Goal: Manage account settings

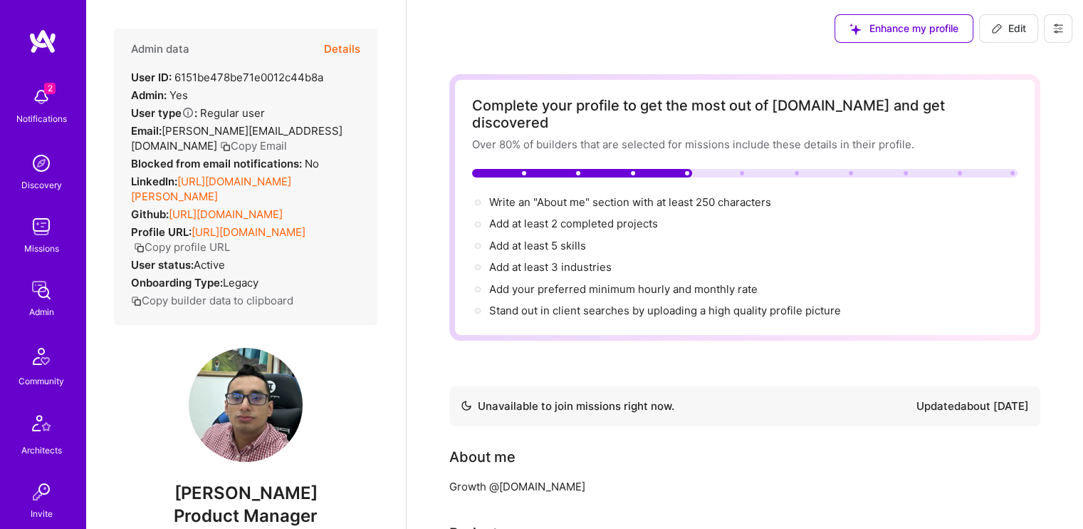
click at [1048, 28] on button at bounding box center [1058, 28] width 28 height 28
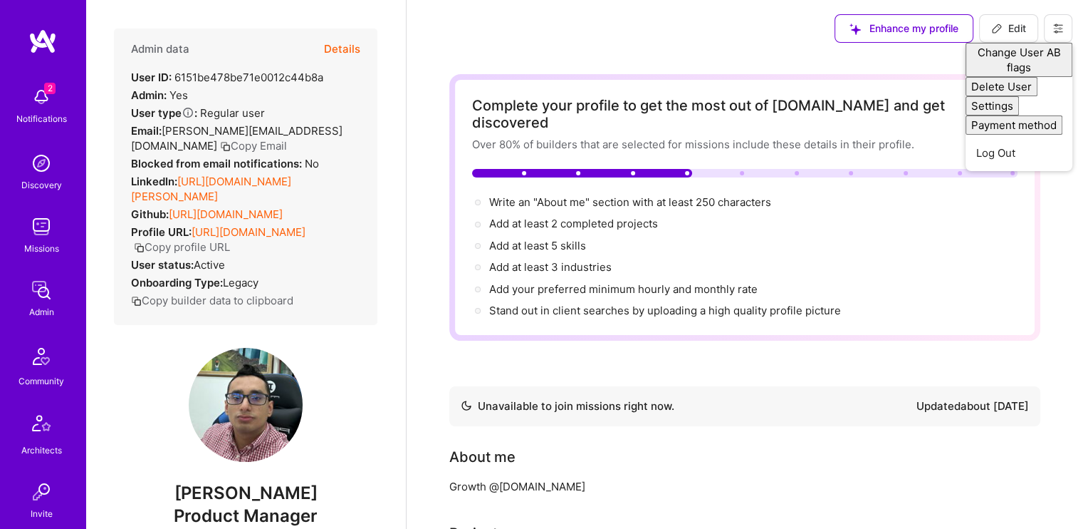
click at [696, 46] on div "Enhance my profile Edit Change User AB flags Delete User Settings Payment metho…" at bounding box center [745, 28] width 677 height 57
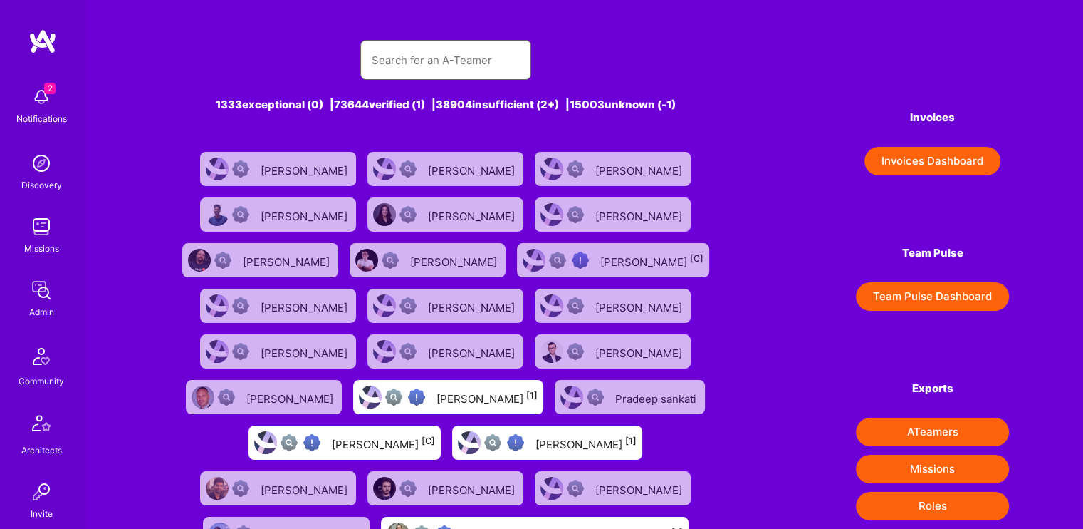
click at [425, 65] on input "text" at bounding box center [446, 60] width 148 height 36
type input "[PERSON_NAME]"
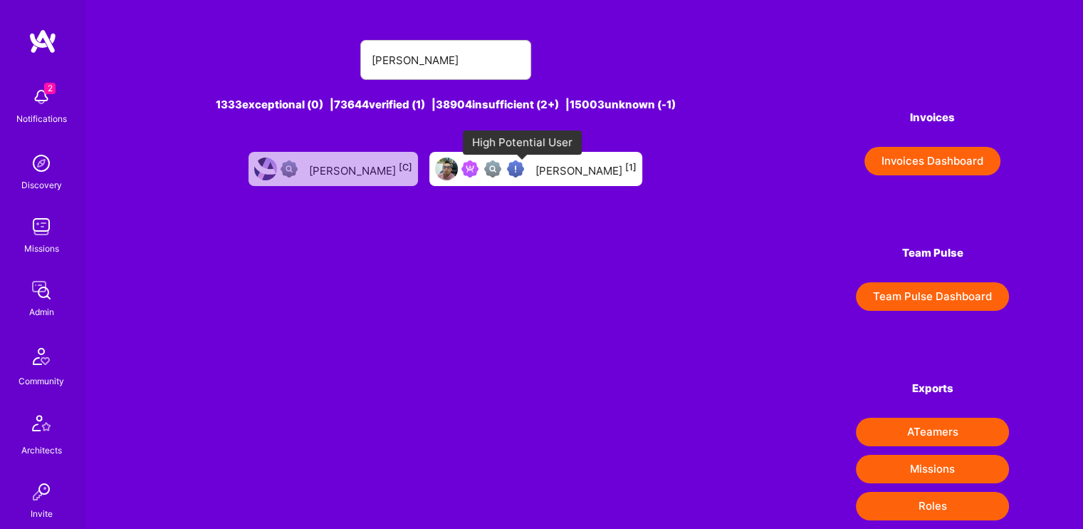
click at [521, 175] on img at bounding box center [515, 168] width 17 height 17
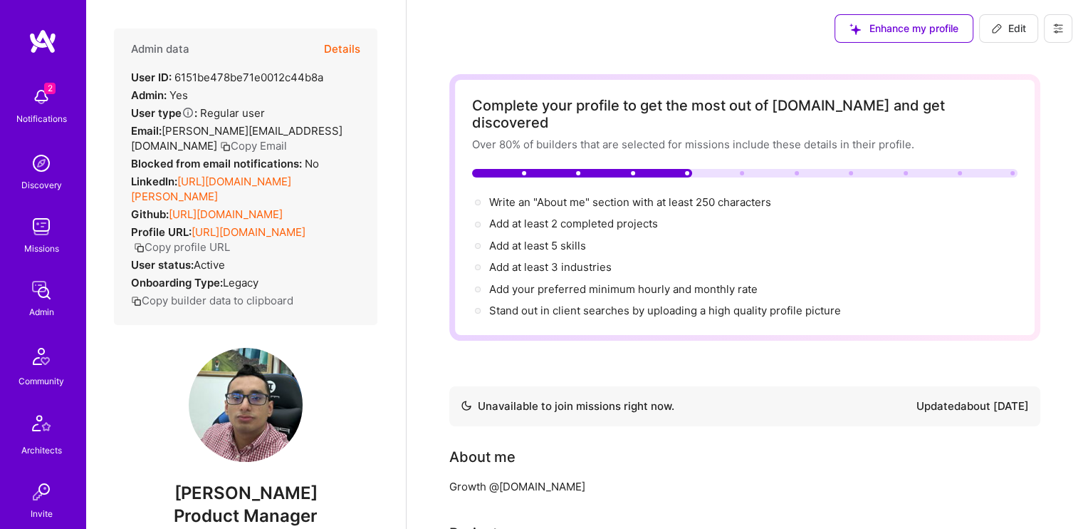
click at [1019, 25] on span "Edit" at bounding box center [1008, 28] width 35 height 14
select select "NI"
select select "Not Available"
select select "1 Month"
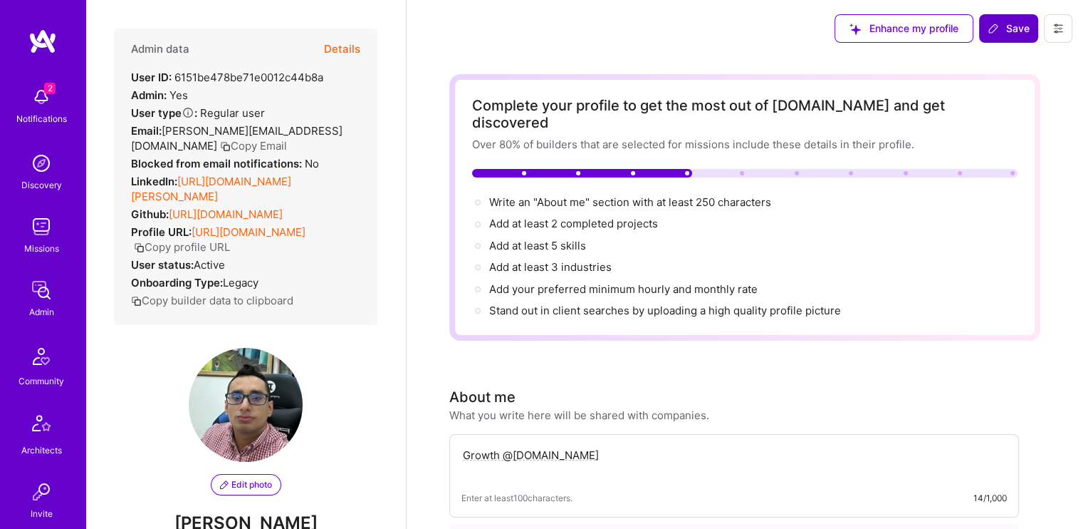
scroll to position [972, 0]
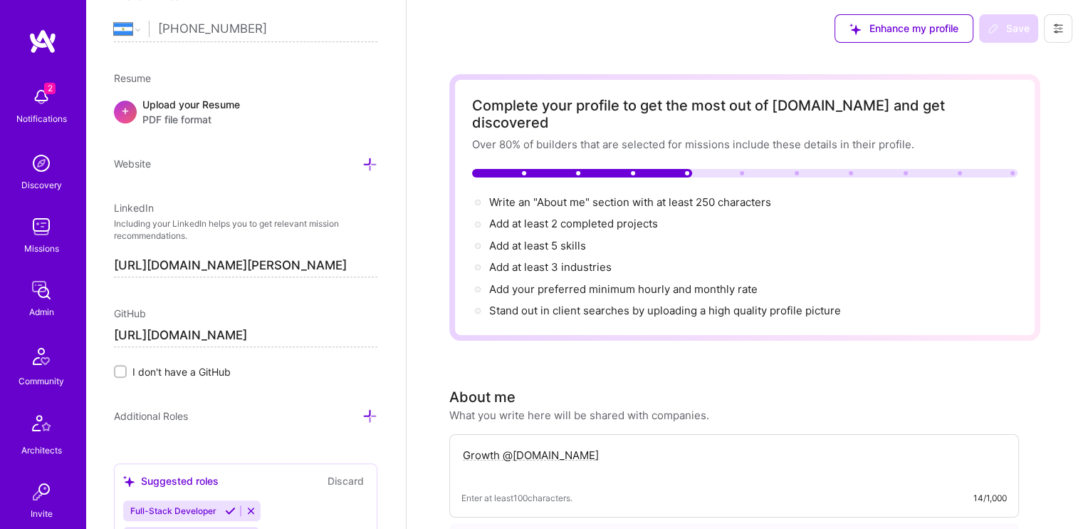
click at [1066, 35] on button at bounding box center [1058, 28] width 28 height 28
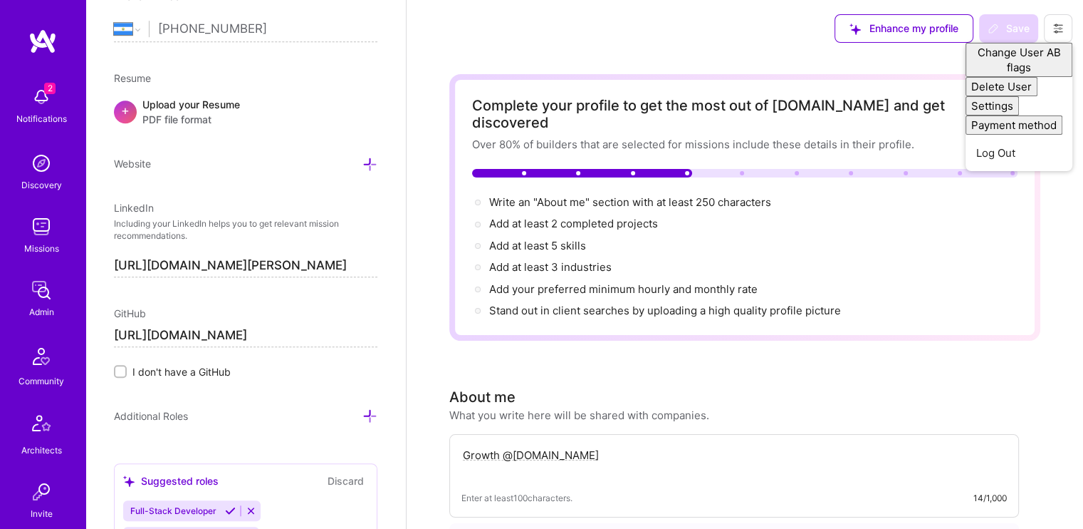
click at [514, 42] on div "Enhance my profile Save Change User AB flags Delete User Settings Payment metho…" at bounding box center [745, 28] width 677 height 57
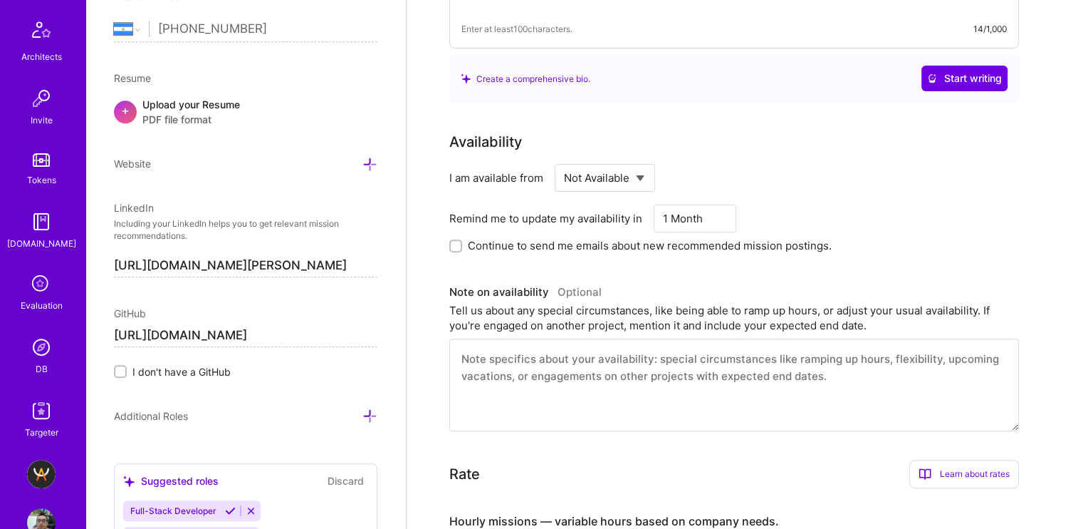
scroll to position [429, 0]
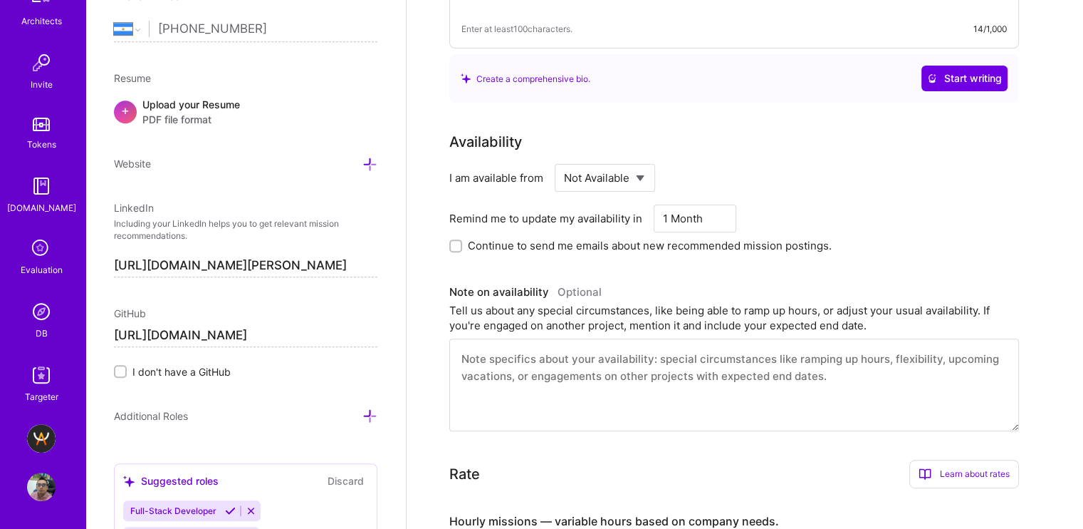
click at [27, 306] on img at bounding box center [41, 311] width 28 height 28
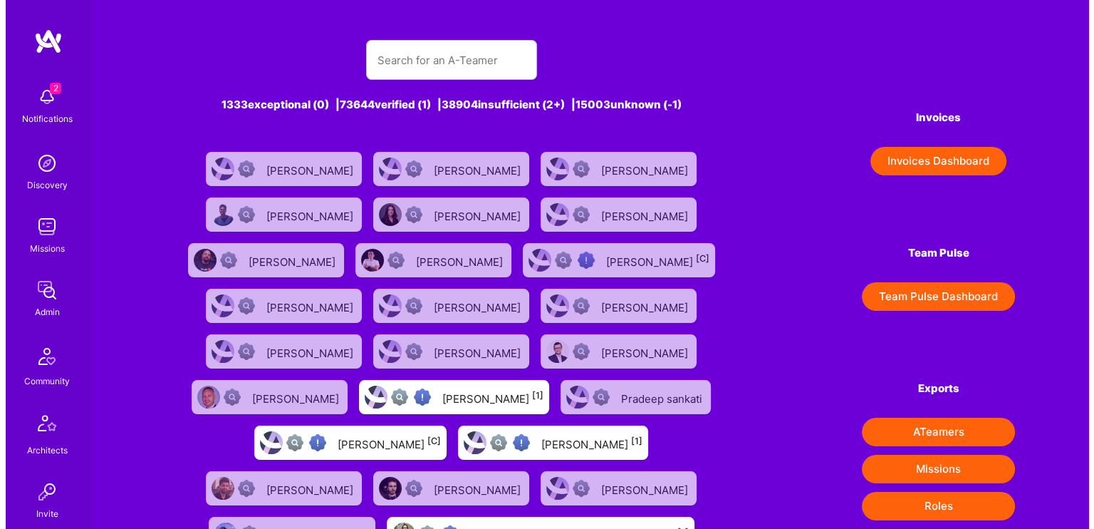
scroll to position [429, 0]
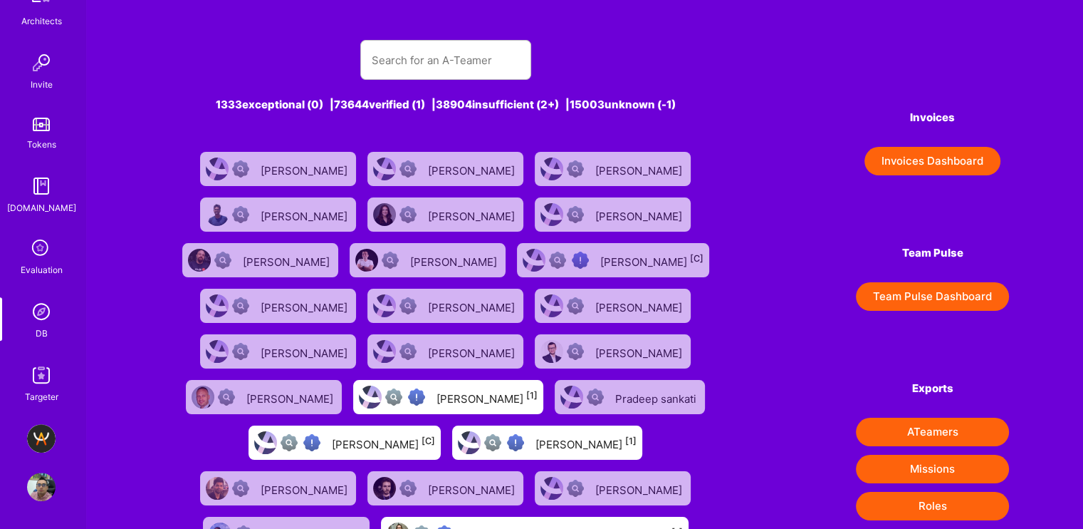
click at [44, 476] on img at bounding box center [41, 486] width 28 height 28
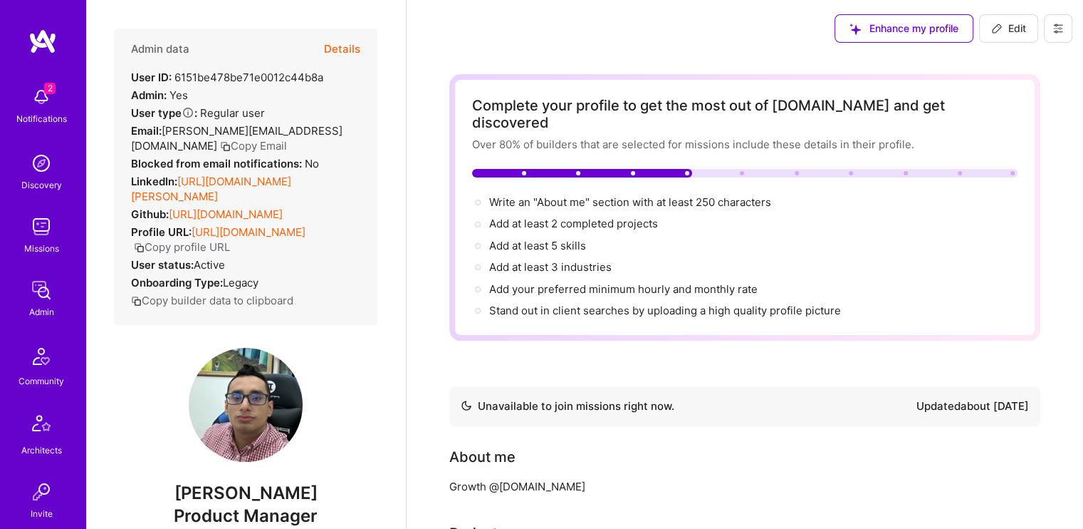
click at [1051, 39] on button at bounding box center [1058, 28] width 28 height 28
click at [975, 217] on button "Log Out" at bounding box center [1007, 206] width 132 height 36
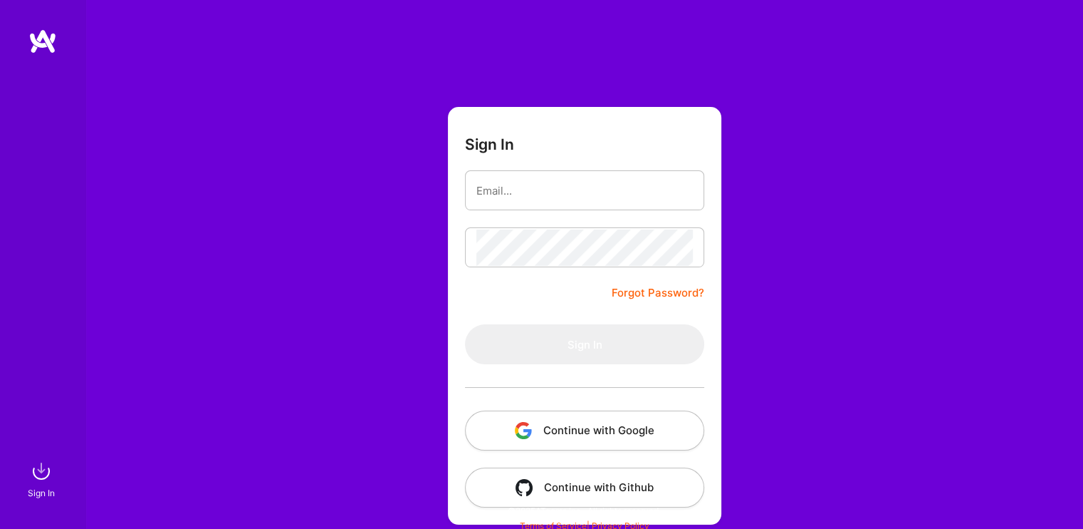
click at [593, 433] on button "Continue with Google" at bounding box center [584, 430] width 239 height 40
